Goal: Find specific page/section: Find specific page/section

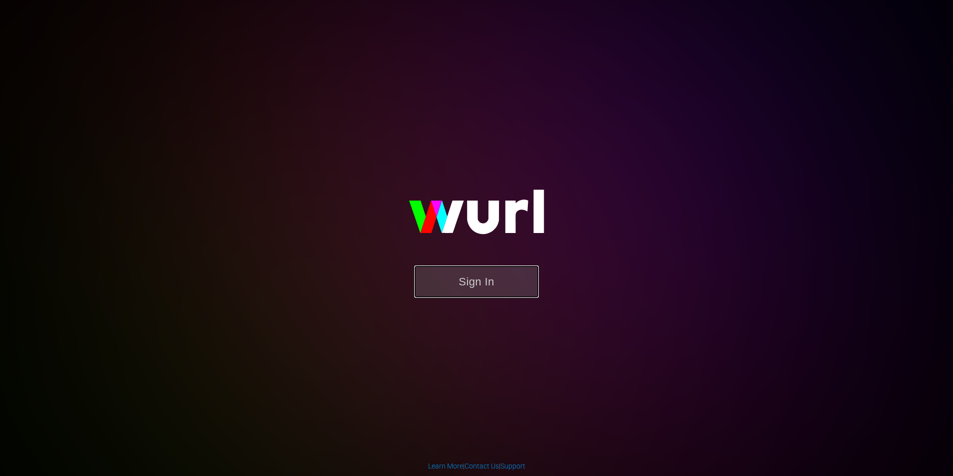
click at [489, 291] on button "Sign In" at bounding box center [476, 281] width 125 height 32
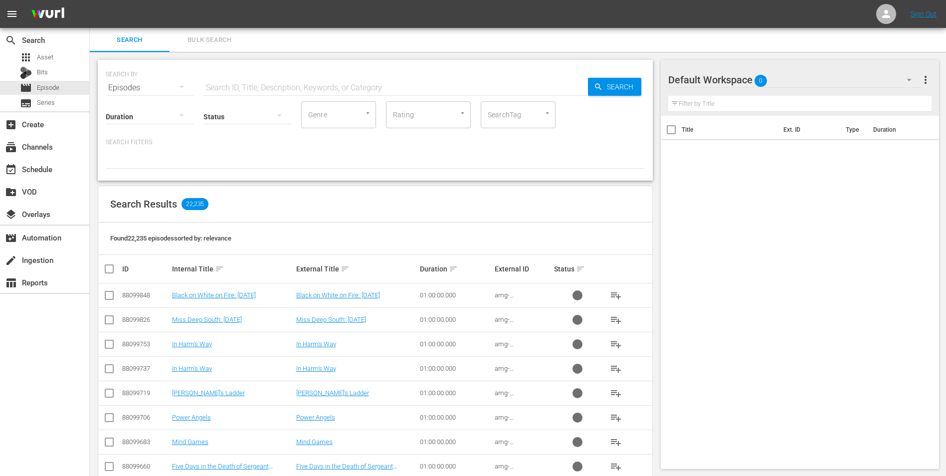
click at [608, 9] on nav "menu Sign Out" at bounding box center [473, 14] width 946 height 28
click at [719, 275] on div "Title Ext. ID Type Duration" at bounding box center [800, 290] width 279 height 349
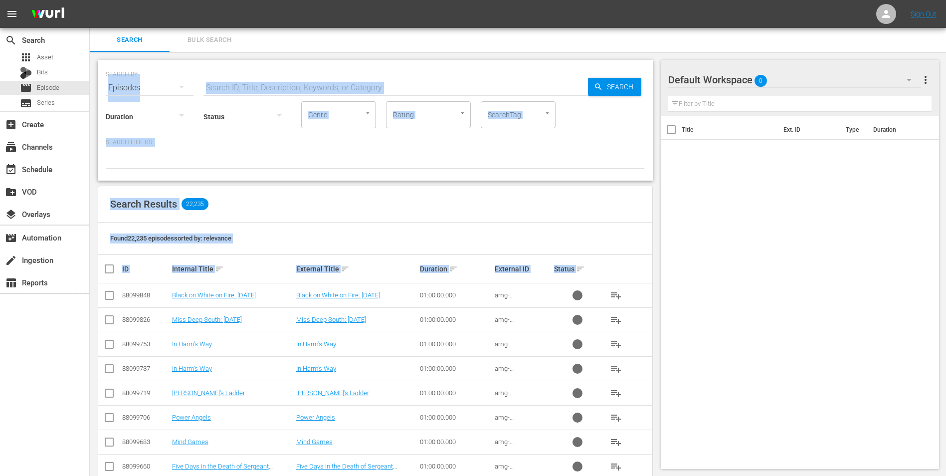
click at [0, 367] on html "menu Sign Out search Search apps Asset Bits movie Episode subtitles Series add_…" at bounding box center [473, 238] width 946 height 476
